Goal: Check status: Check status

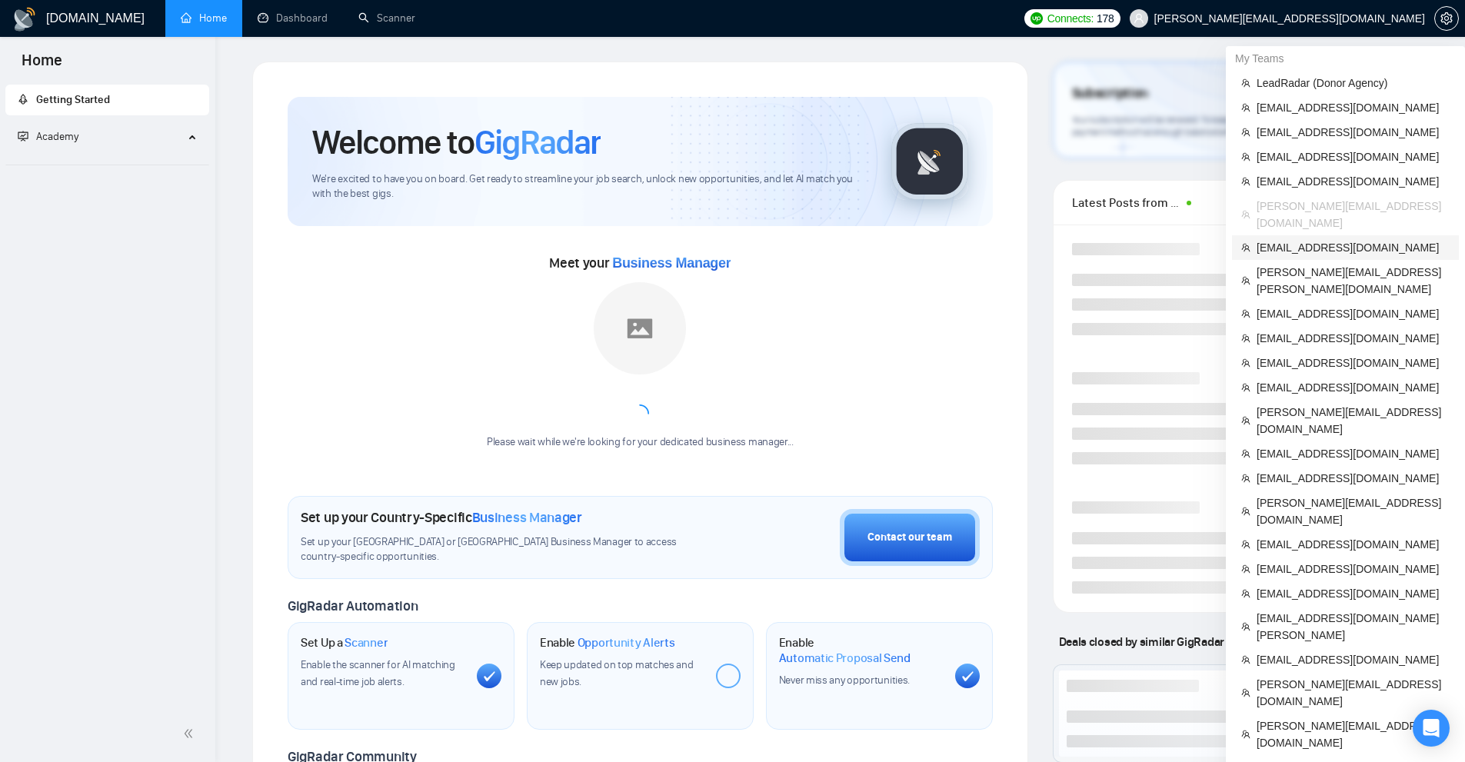
click at [1295, 239] on span "[EMAIL_ADDRESS][DOMAIN_NAME]" at bounding box center [1353, 247] width 193 height 17
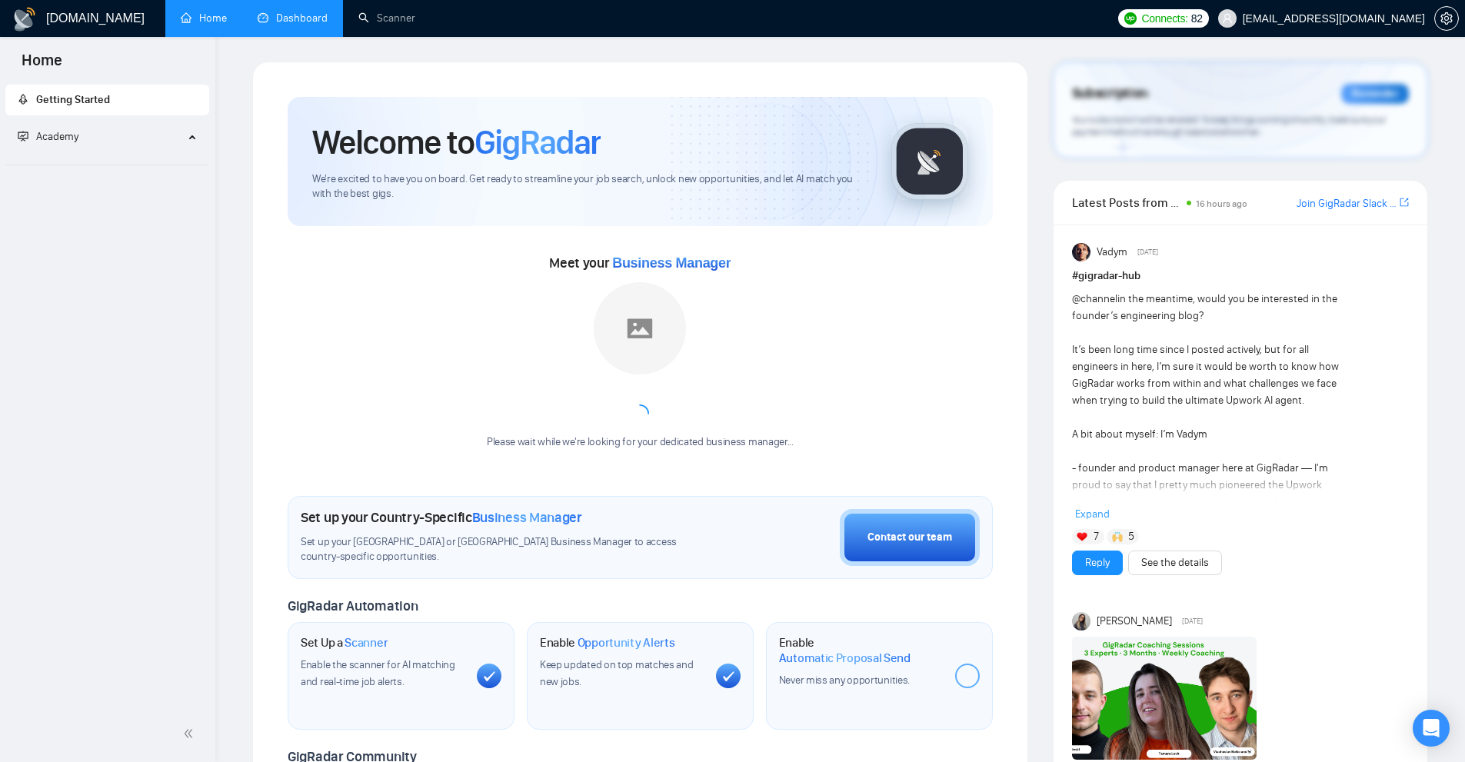
click at [269, 12] on link "Dashboard" at bounding box center [293, 18] width 70 height 13
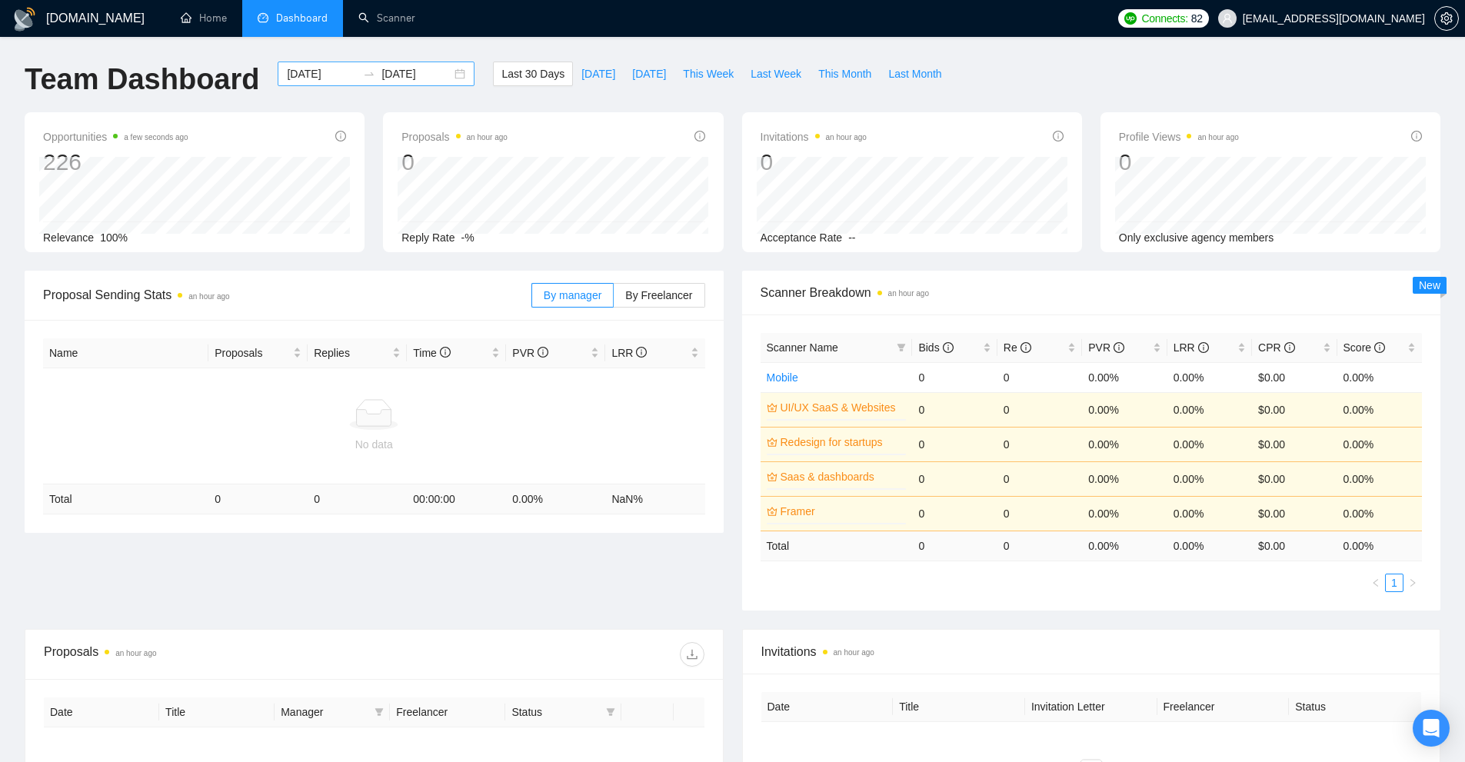
click at [316, 76] on input "[DATE]" at bounding box center [322, 73] width 70 height 17
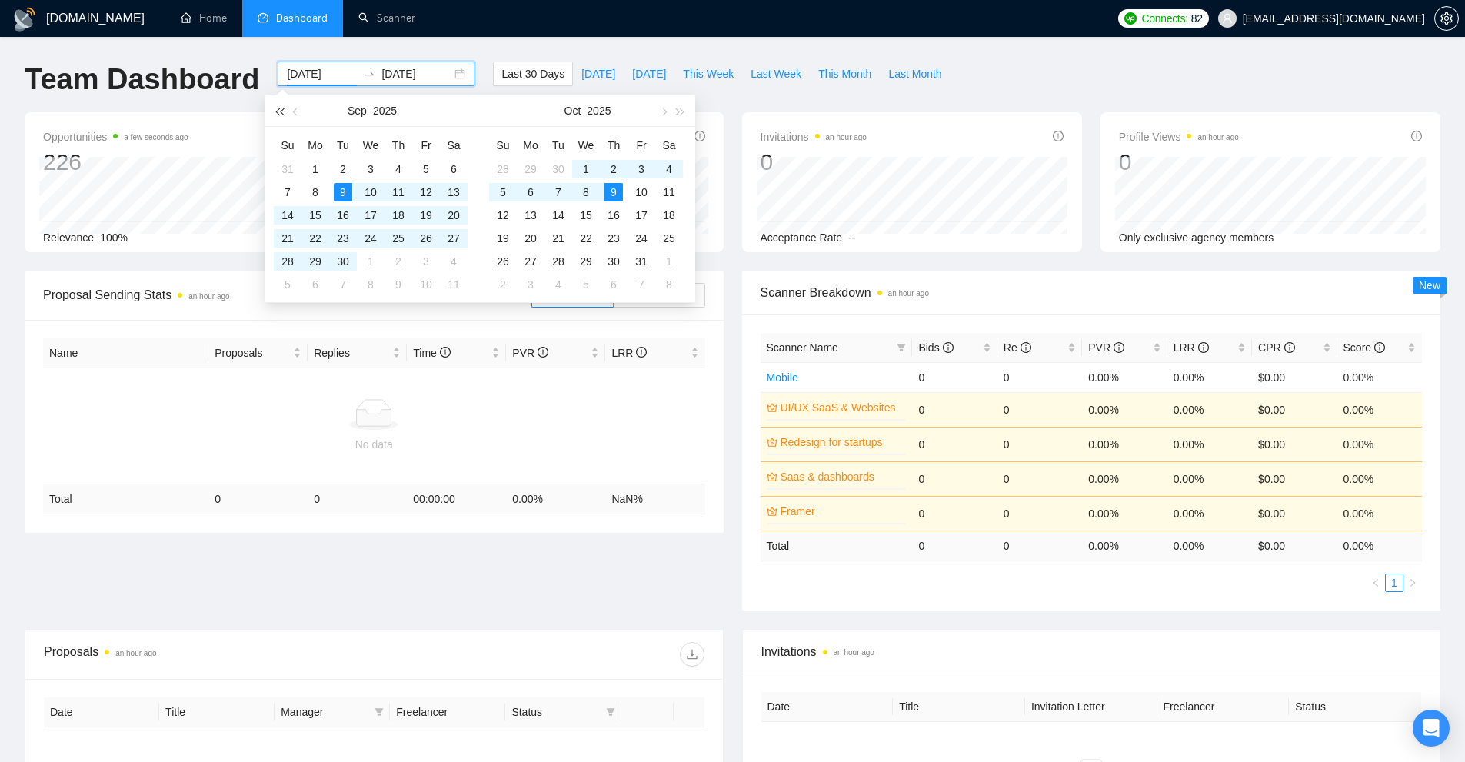
click at [283, 112] on span "button" at bounding box center [279, 112] width 8 height 8
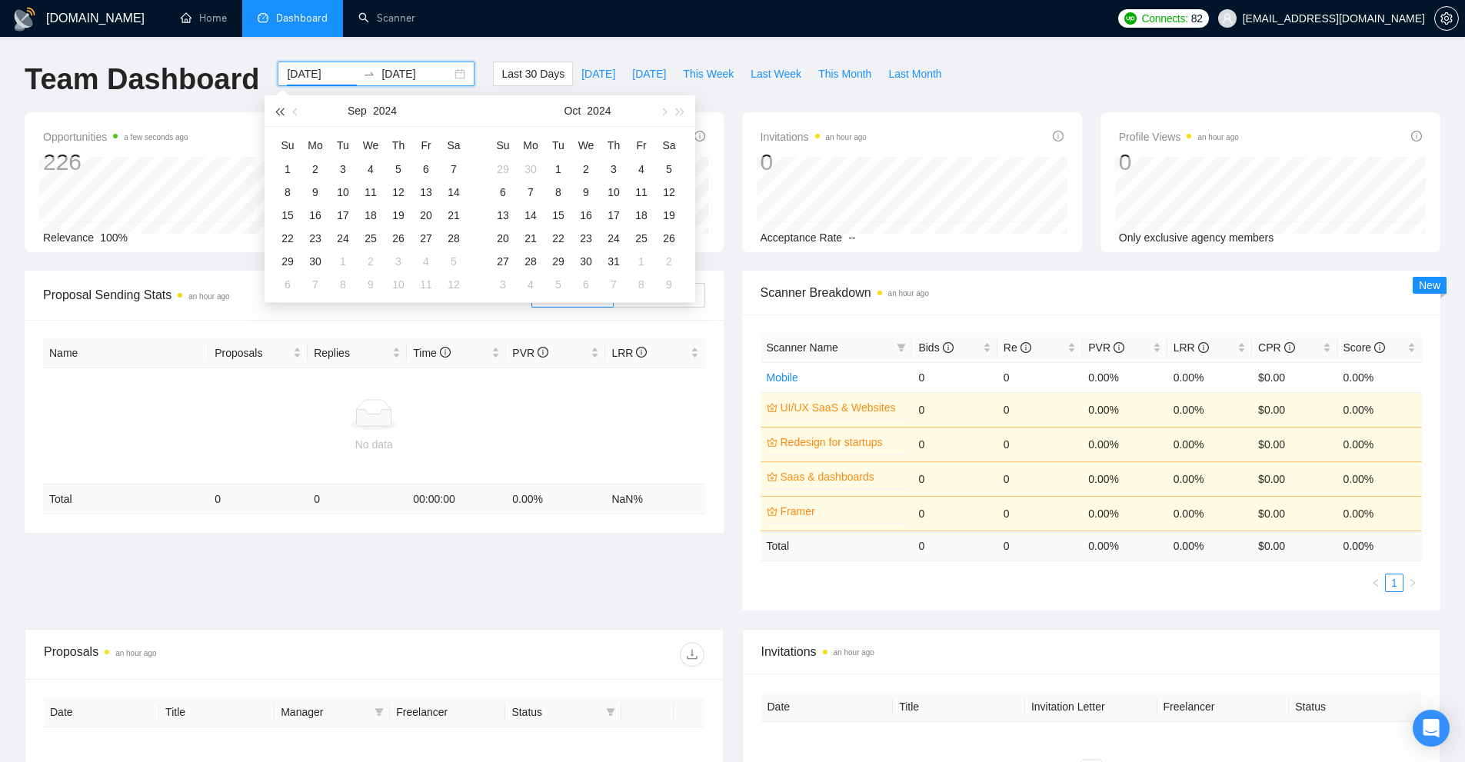
click at [283, 112] on span "button" at bounding box center [279, 112] width 8 height 8
type input "[DATE]"
click at [422, 170] on div "1" at bounding box center [426, 169] width 18 height 18
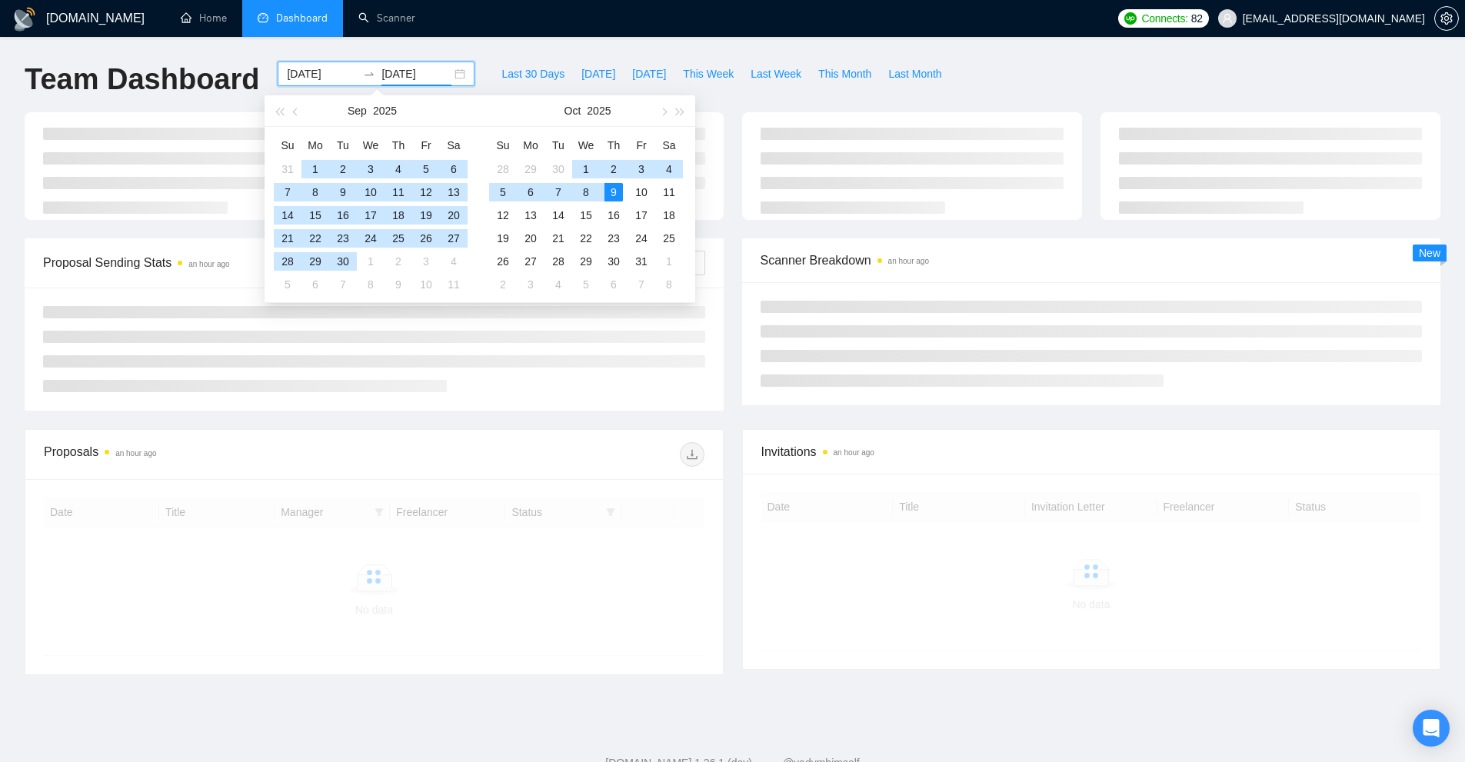
type input "[DATE]"
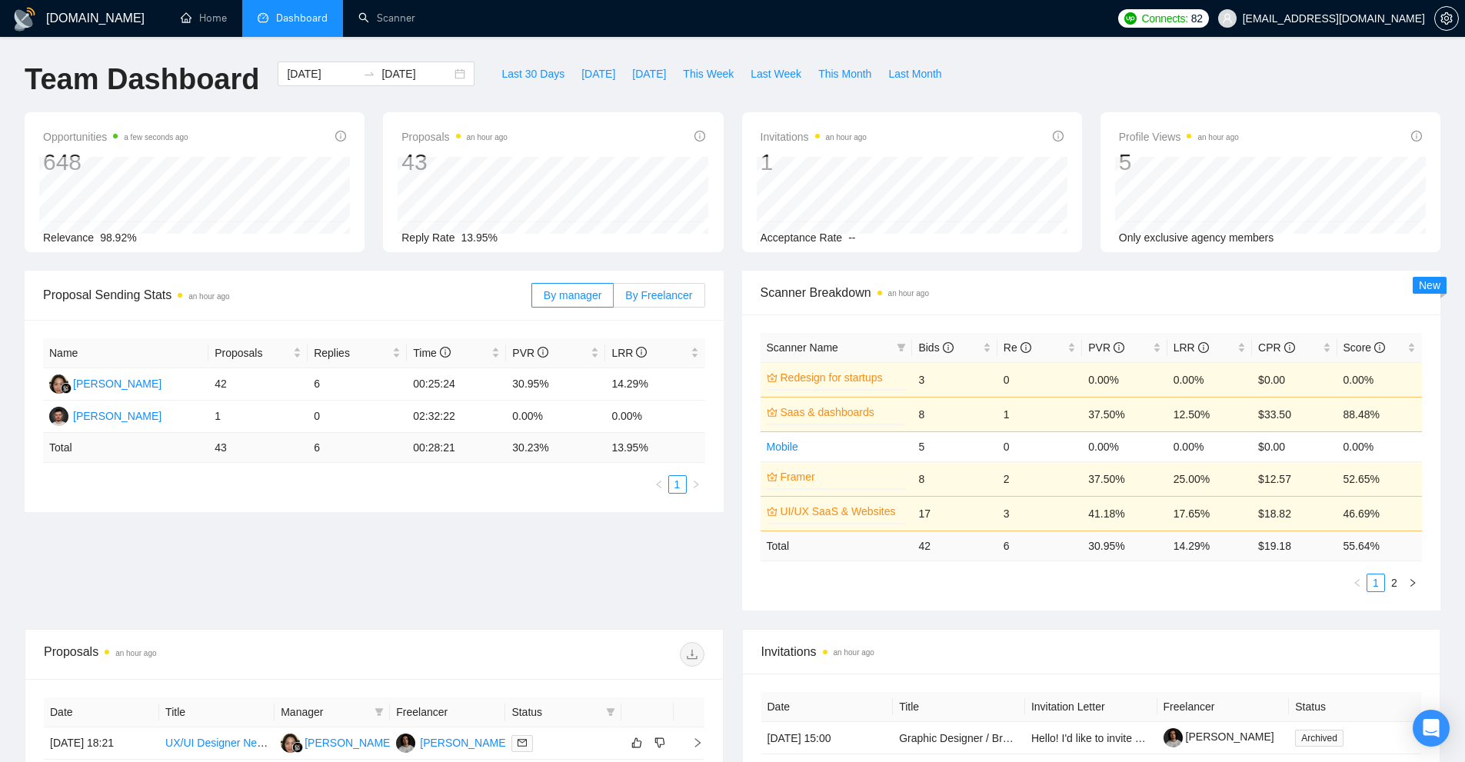
click at [698, 298] on label "By Freelancer" at bounding box center [659, 295] width 91 height 25
click at [614, 299] on input "By Freelancer" at bounding box center [614, 299] width 0 height 0
